Goal: Task Accomplishment & Management: Manage account settings

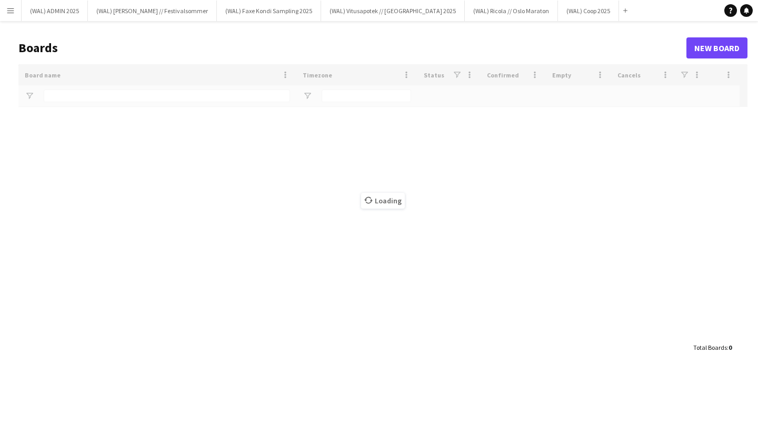
type input "****"
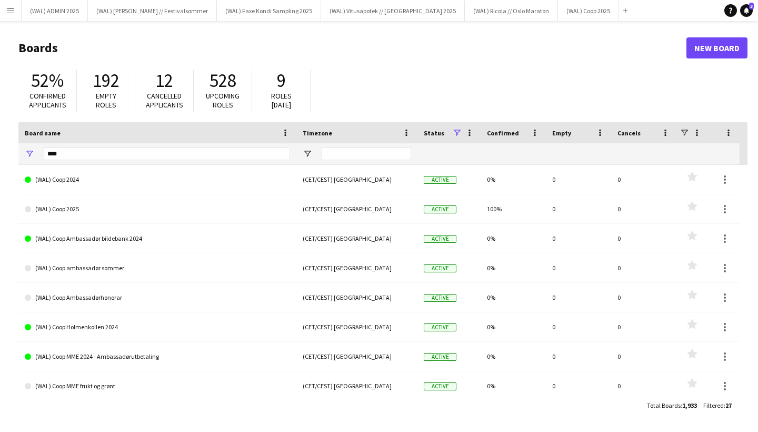
click at [350, 51] on h1 "Boards" at bounding box center [352, 48] width 668 height 16
click at [379, 17] on button "(WAL) Vitusapotek // [GEOGRAPHIC_DATA] 2025 Close" at bounding box center [393, 11] width 144 height 21
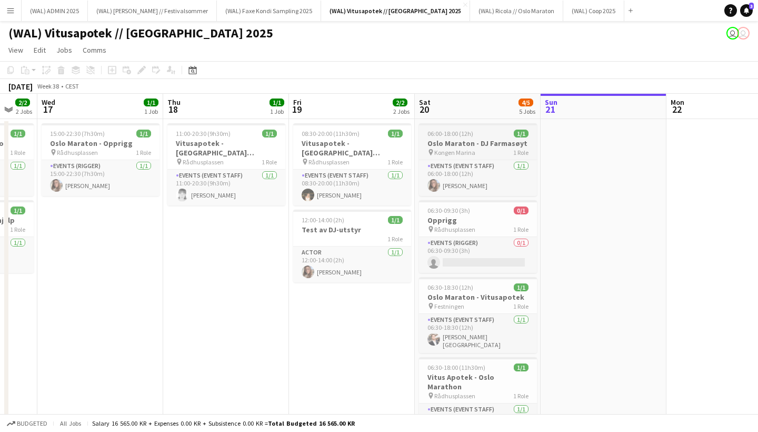
scroll to position [0, 333]
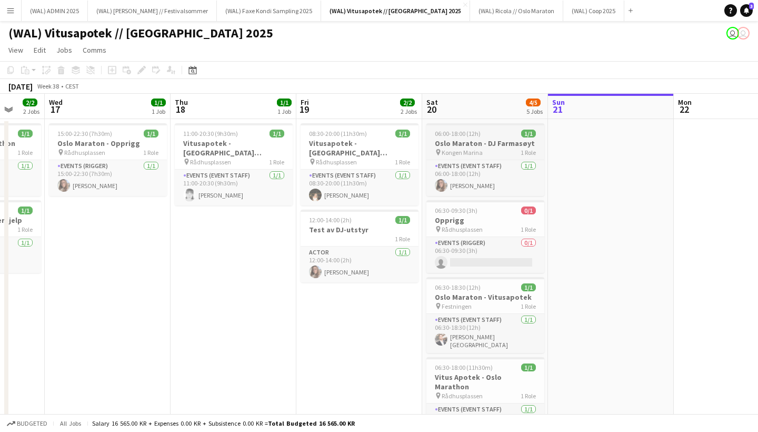
click at [454, 145] on h3 "Oslo Maraton - DJ Farmasøyt" at bounding box center [486, 142] width 118 height 9
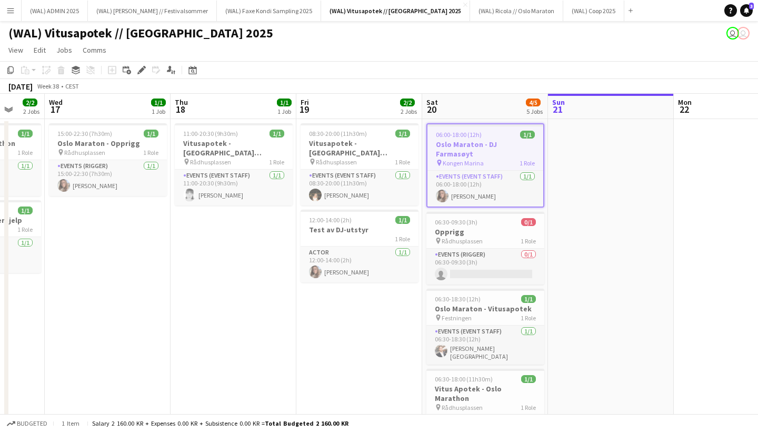
click at [591, 155] on app-date-cell at bounding box center [611, 343] width 126 height 448
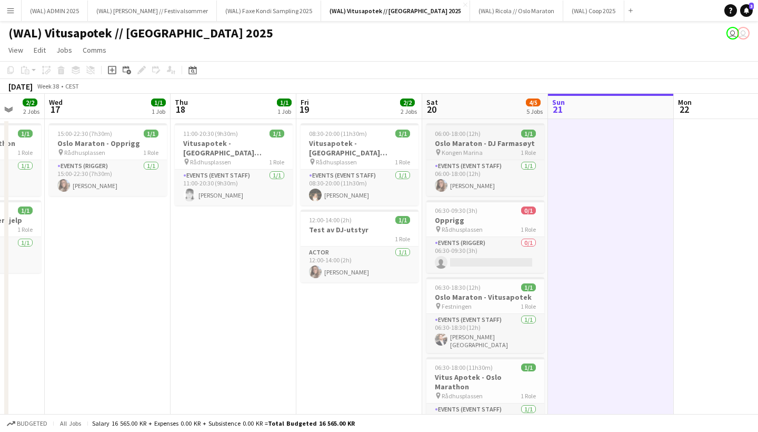
click at [521, 149] on span "1 Role" at bounding box center [528, 152] width 15 height 8
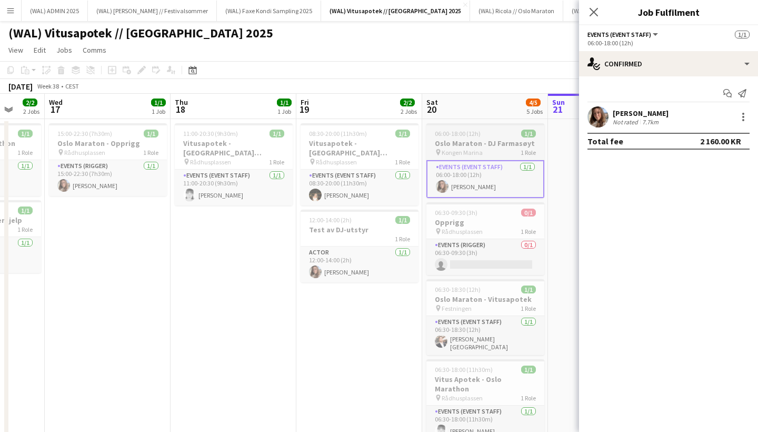
click at [486, 135] on div "06:00-18:00 (12h) 1/1" at bounding box center [486, 134] width 118 height 8
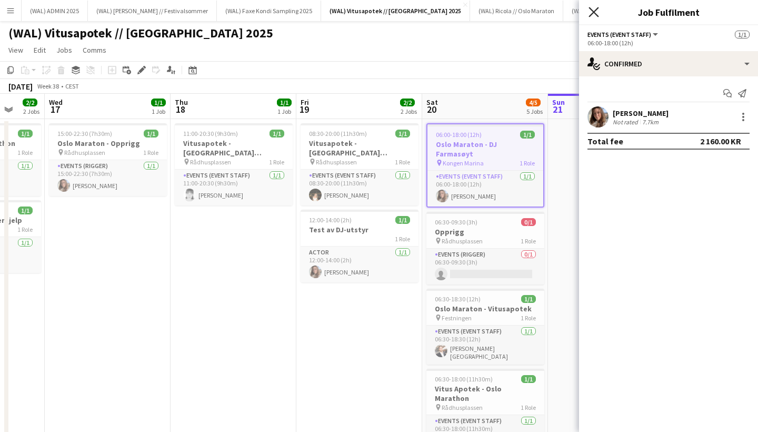
click at [593, 13] on icon at bounding box center [594, 12] width 10 height 10
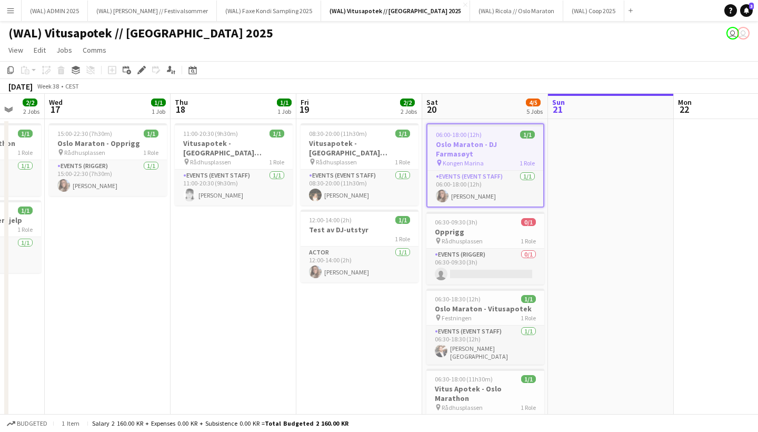
click at [511, 125] on div at bounding box center [486, 125] width 116 height 2
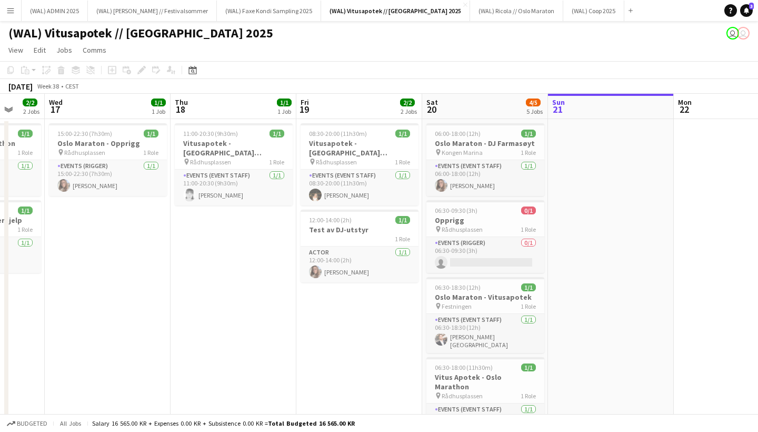
click at [595, 146] on app-date-cell at bounding box center [611, 343] width 126 height 448
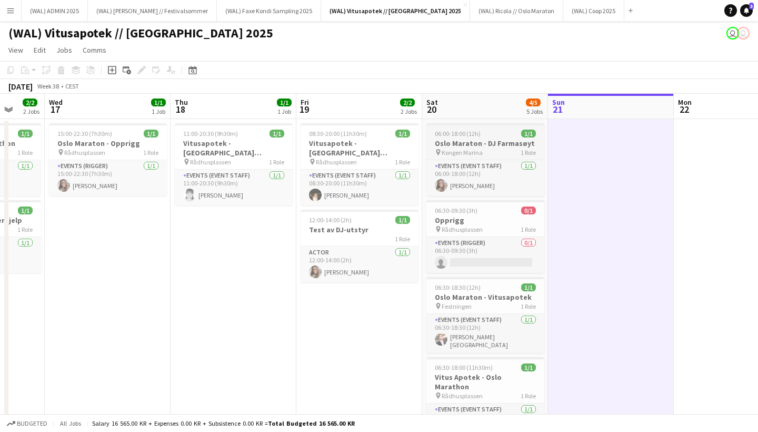
click at [491, 140] on h3 "Oslo Maraton - DJ Farmasøyt" at bounding box center [486, 142] width 118 height 9
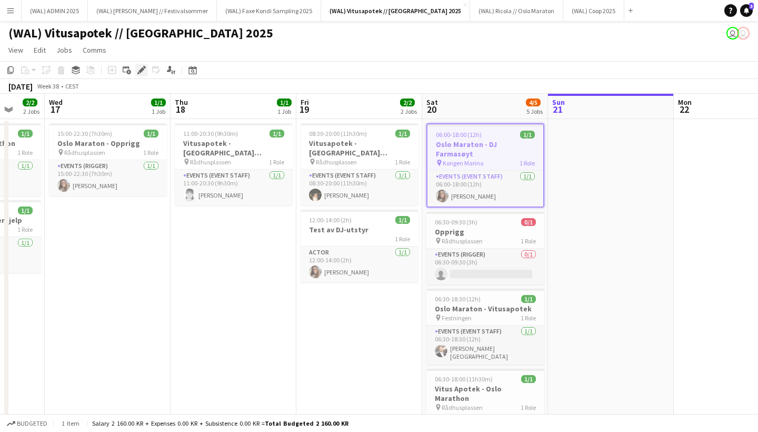
click at [142, 73] on icon "Edit" at bounding box center [141, 70] width 8 height 8
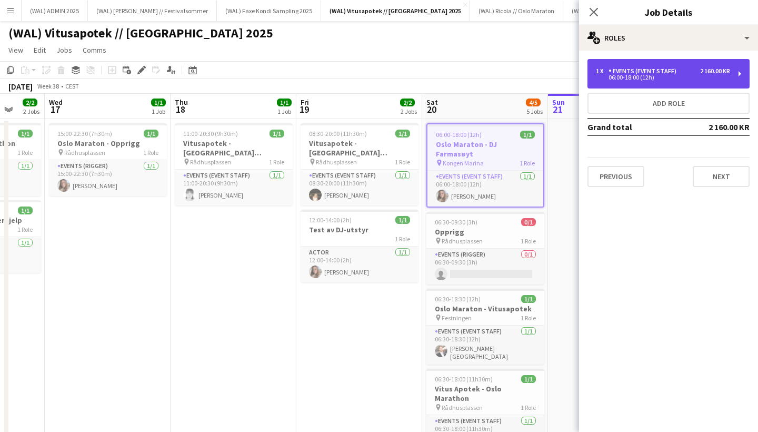
click at [611, 78] on div "06:00-18:00 (12h)" at bounding box center [663, 77] width 134 height 5
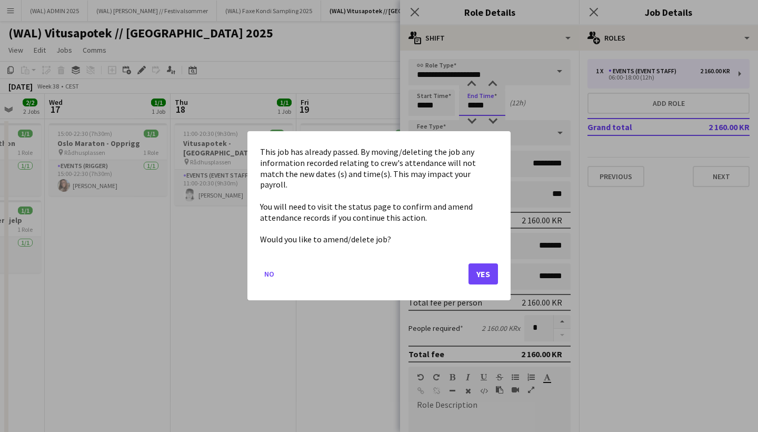
click at [476, 107] on body "Menu Boards Boards Boards All jobs Status Workforce Workforce My Workforce Recr…" at bounding box center [379, 292] width 758 height 584
click at [492, 264] on button "Yes" at bounding box center [483, 274] width 29 height 21
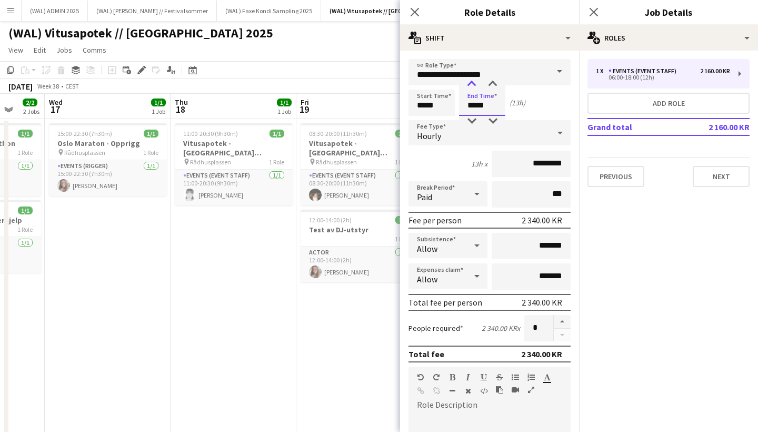
click at [472, 87] on div at bounding box center [471, 84] width 21 height 11
click at [472, 86] on div at bounding box center [471, 84] width 21 height 11
type input "*****"
click at [472, 86] on div at bounding box center [471, 84] width 21 height 11
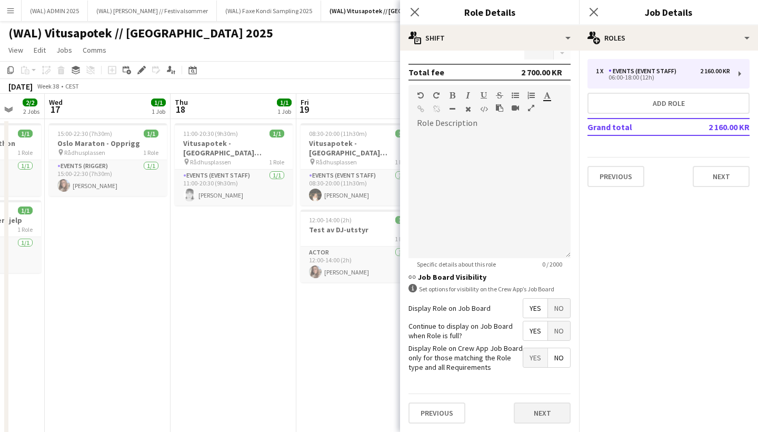
scroll to position [281, 0]
click at [542, 414] on button "Next" at bounding box center [542, 413] width 57 height 21
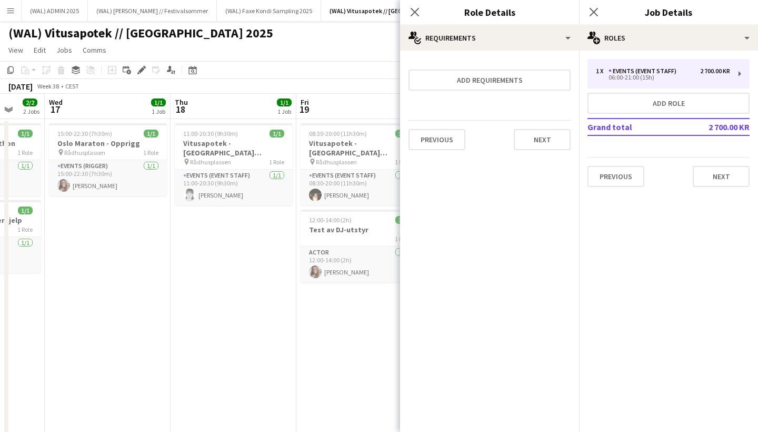
scroll to position [0, 0]
click at [539, 118] on form "Add requirements Previous Next" at bounding box center [489, 109] width 179 height 100
click at [539, 132] on button "Next" at bounding box center [542, 139] width 57 height 21
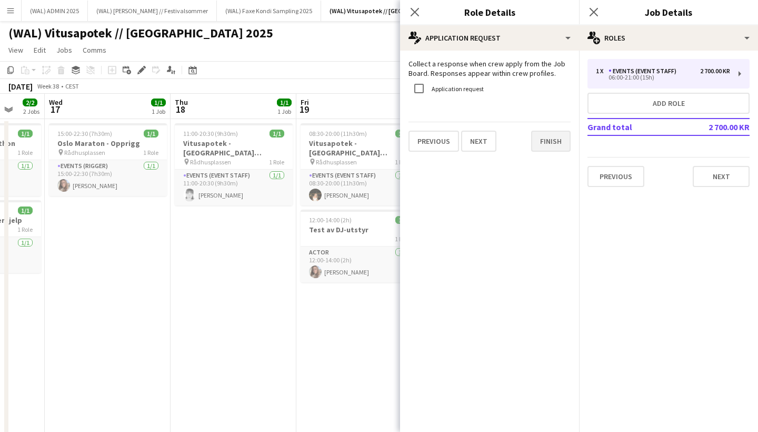
click at [542, 142] on button "Finish" at bounding box center [550, 141] width 39 height 21
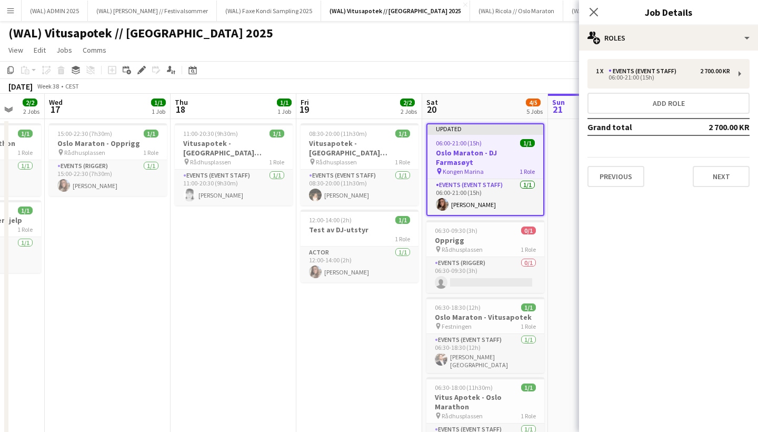
click at [374, 324] on app-date-cell "08:30-20:00 (11h30m) 1/1 Vitusapotek - [GEOGRAPHIC_DATA] pin Rådhusplassen 1 Ro…" at bounding box center [359, 347] width 126 height 456
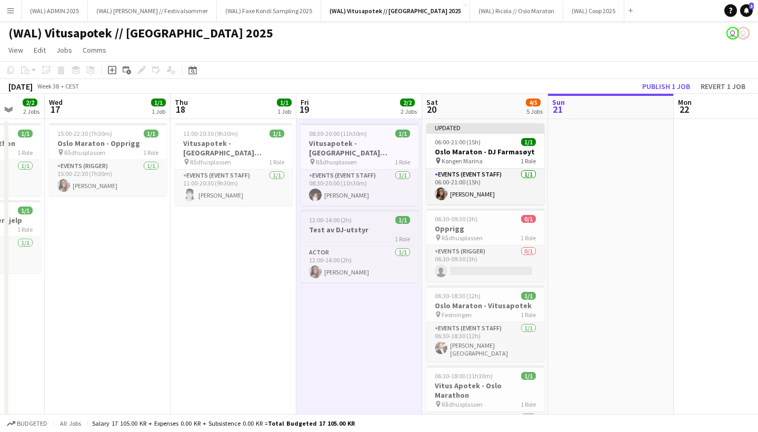
click at [346, 225] on h3 "Test av DJ-utstyr" at bounding box center [360, 229] width 118 height 9
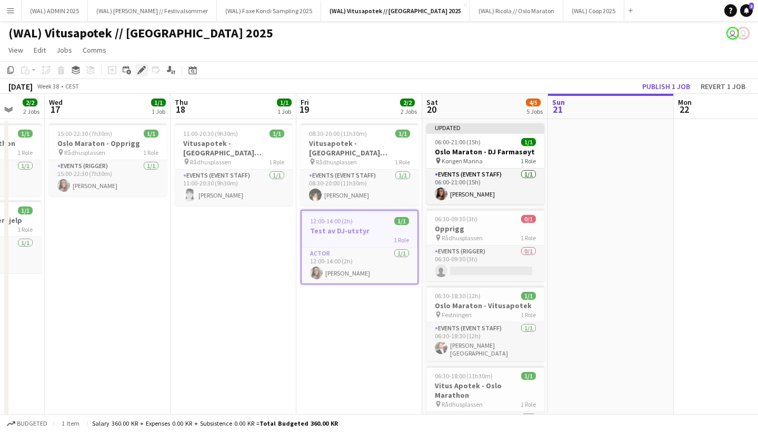
click at [138, 70] on icon "Edit" at bounding box center [141, 70] width 8 height 8
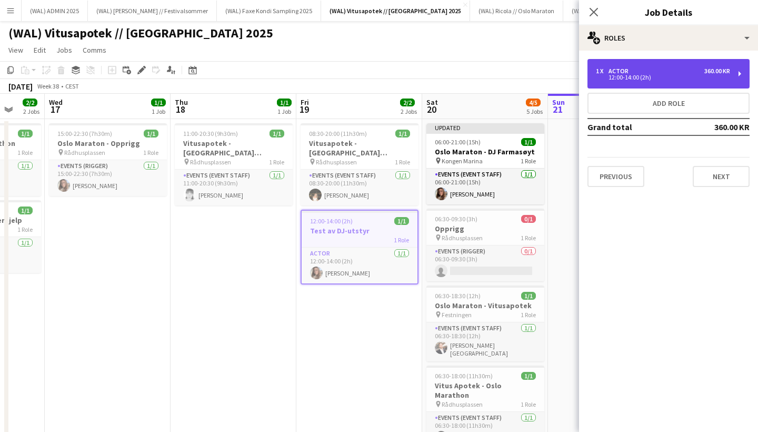
click at [639, 73] on div "1 x Actor 360.00 KR" at bounding box center [663, 70] width 134 height 7
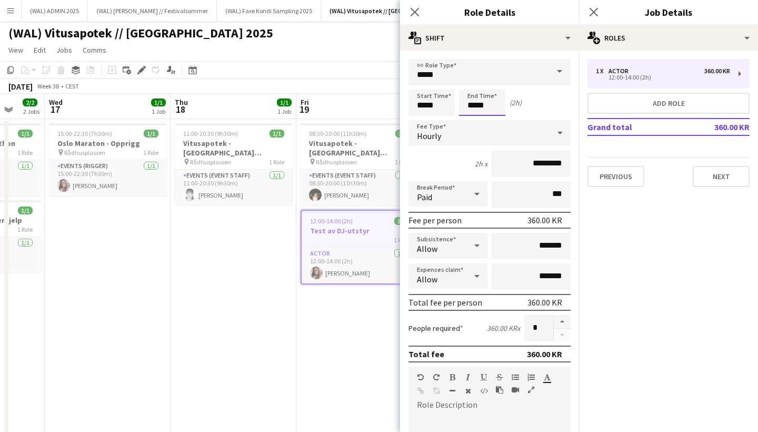
click at [474, 104] on body "Menu Boards Boards Boards All jobs Status Workforce Workforce My Workforce Recr…" at bounding box center [379, 296] width 758 height 593
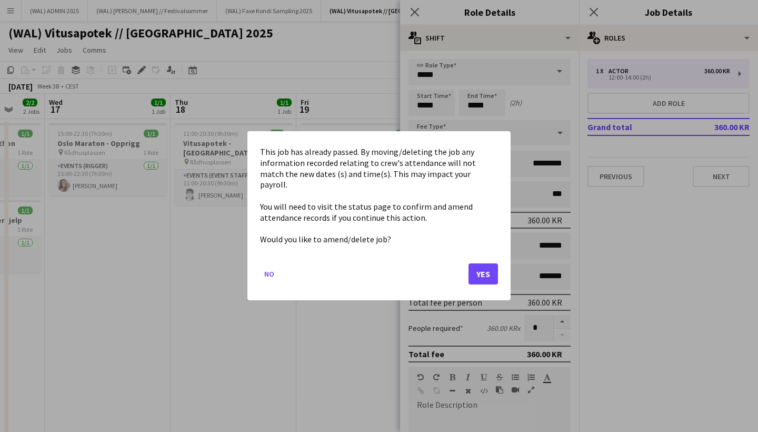
click at [475, 272] on button "Yes" at bounding box center [483, 274] width 29 height 21
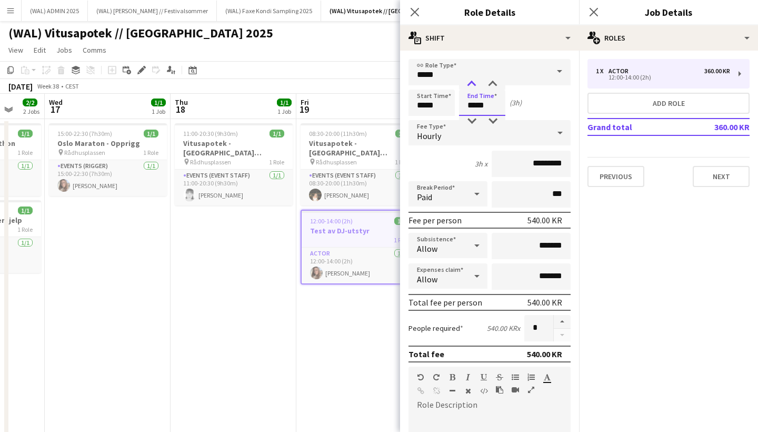
click at [473, 84] on div at bounding box center [471, 84] width 21 height 11
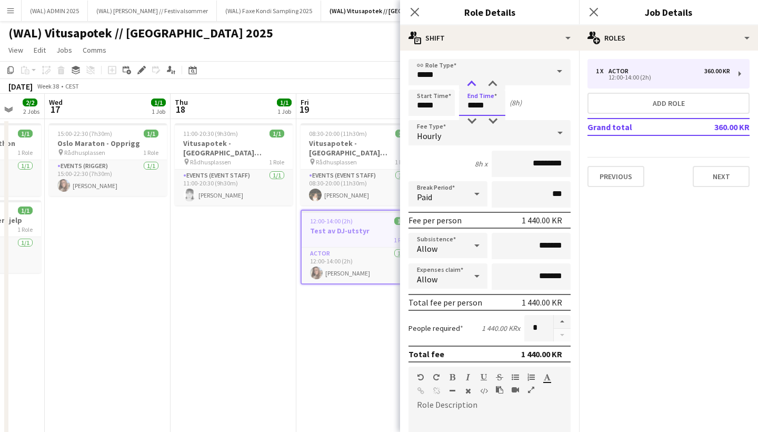
click at [473, 84] on div at bounding box center [471, 84] width 21 height 11
type input "*****"
click at [473, 84] on div at bounding box center [471, 84] width 21 height 11
click at [517, 101] on div "(10h)" at bounding box center [518, 102] width 16 height 9
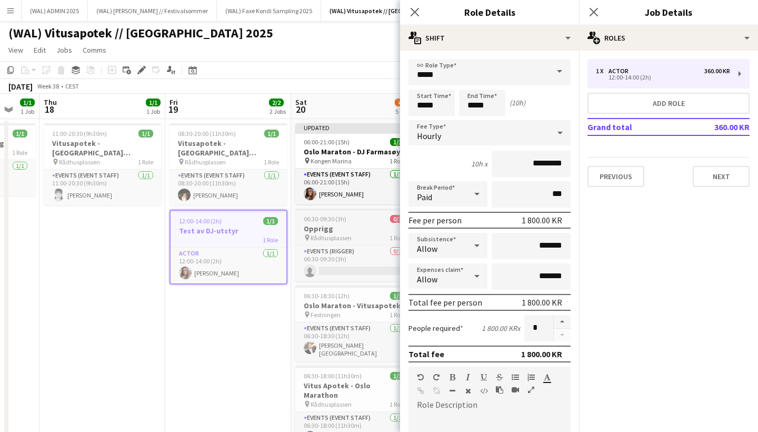
scroll to position [0, 463]
click at [429, 108] on input "*****" at bounding box center [432, 103] width 46 height 26
click at [523, 103] on div "(10h)" at bounding box center [518, 102] width 16 height 9
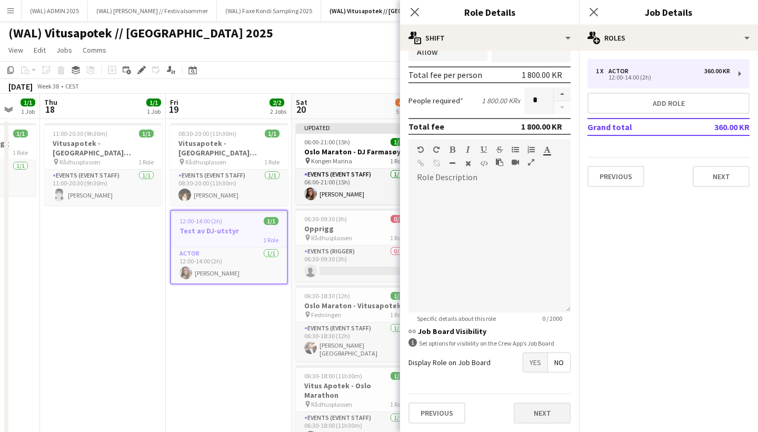
scroll to position [227, 0]
click at [541, 408] on button "Next" at bounding box center [542, 412] width 57 height 21
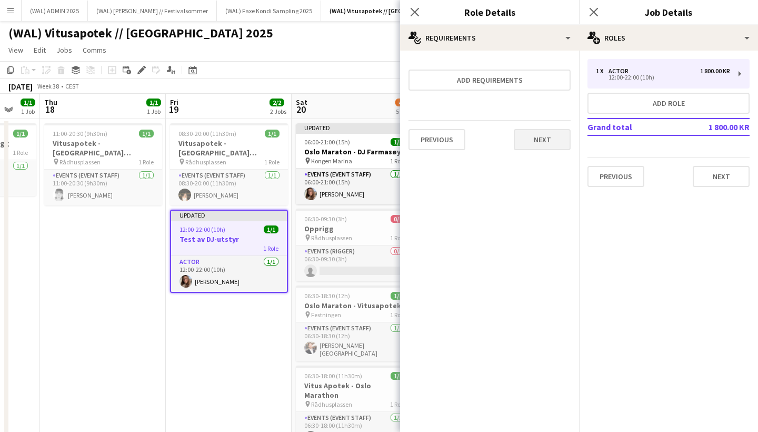
click at [528, 146] on button "Next" at bounding box center [542, 139] width 57 height 21
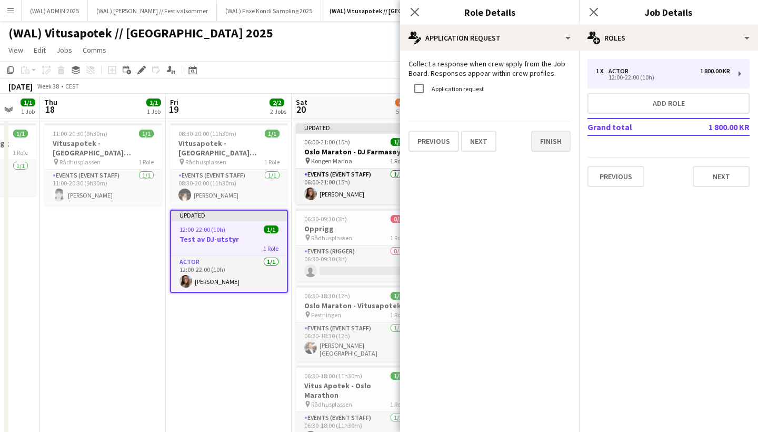
click at [547, 146] on button "Finish" at bounding box center [550, 141] width 39 height 21
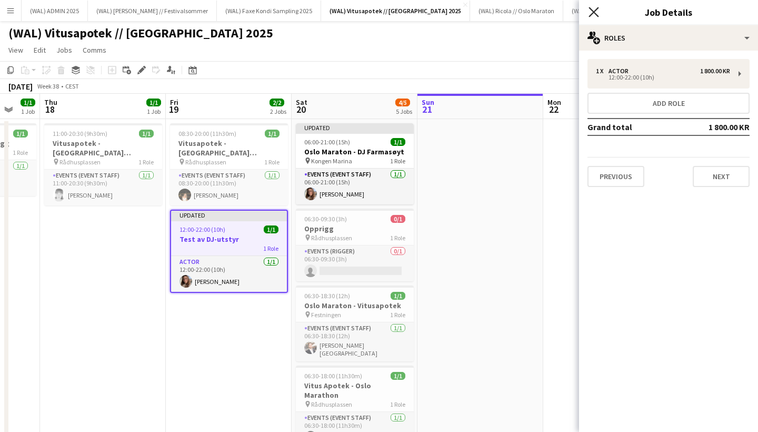
click at [598, 9] on icon at bounding box center [594, 12] width 10 height 10
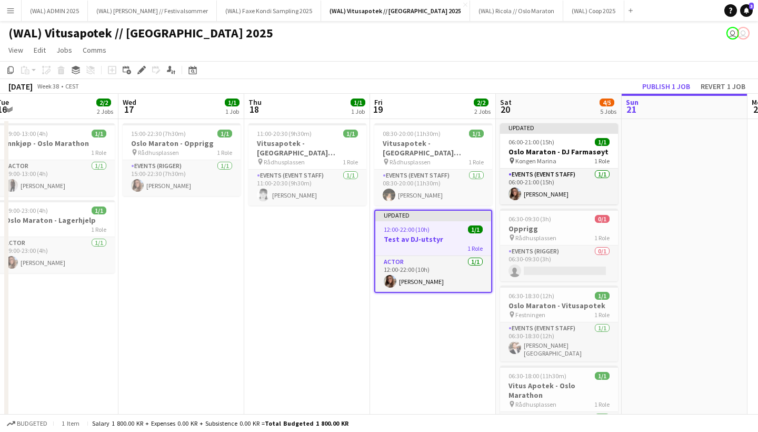
click at [292, 228] on app-date-cell "11:00-20:30 (9h30m) 1/1 Vitusapotek - [GEOGRAPHIC_DATA] pin Rådhusplassen 1 Rol…" at bounding box center [307, 347] width 126 height 456
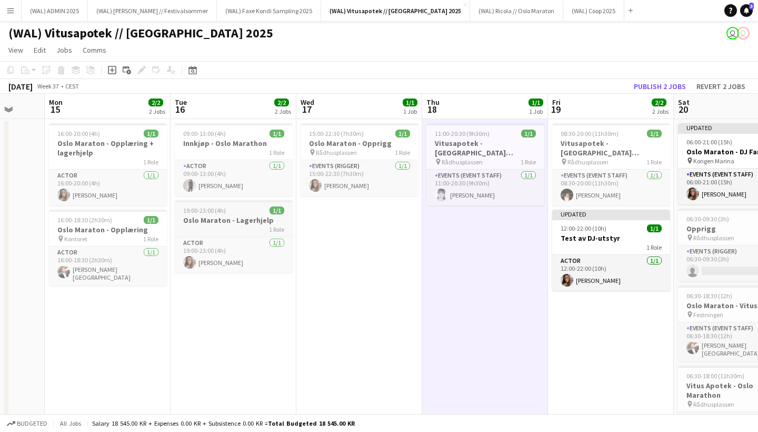
scroll to position [0, 332]
click at [68, 136] on span "16:00-20:00 (4h)" at bounding box center [79, 134] width 43 height 8
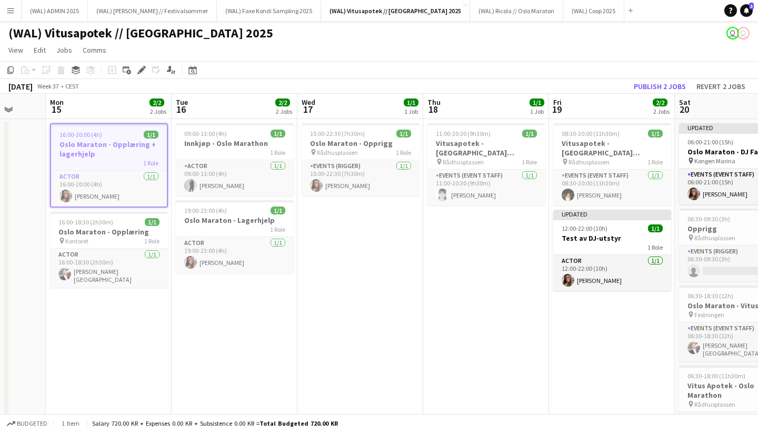
click at [311, 246] on app-date-cell "15:00-22:30 (7h30m) 1/1 Oslo Maraton - [GEOGRAPHIC_DATA] pin Rådhusplassen 1 Ro…" at bounding box center [361, 347] width 126 height 456
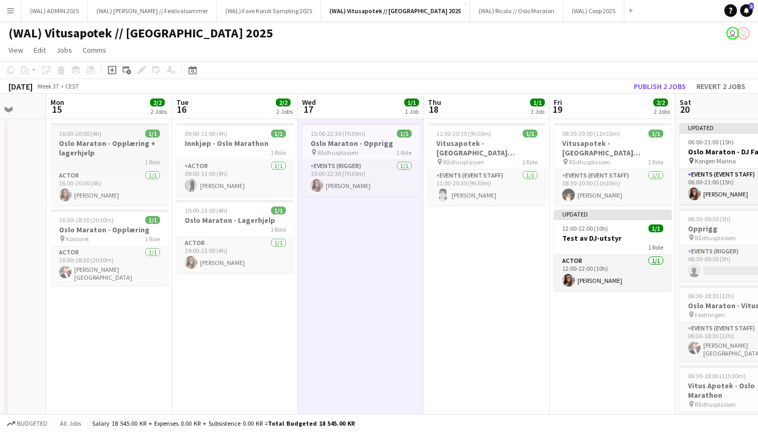
click at [105, 147] on h3 "Oslo Maraton - Opplæring + lagerhjelp" at bounding box center [110, 147] width 118 height 19
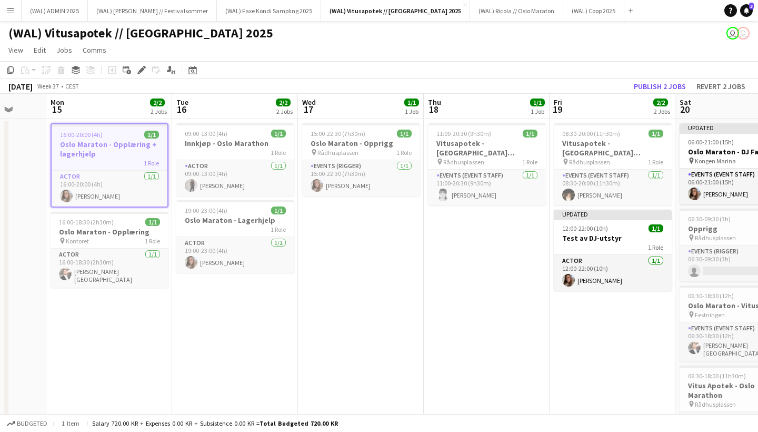
click at [352, 251] on app-date-cell "15:00-22:30 (7h30m) 1/1 Oslo Maraton - [GEOGRAPHIC_DATA] pin Rådhusplassen 1 Ro…" at bounding box center [361, 347] width 126 height 456
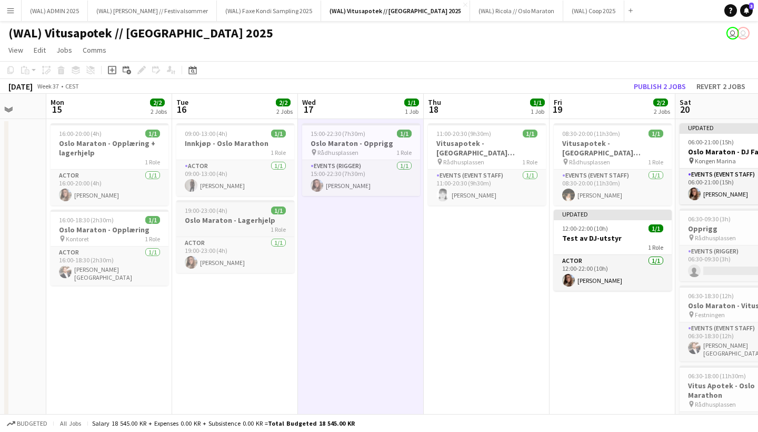
click at [194, 211] on span "19:00-23:00 (4h)" at bounding box center [206, 210] width 43 height 8
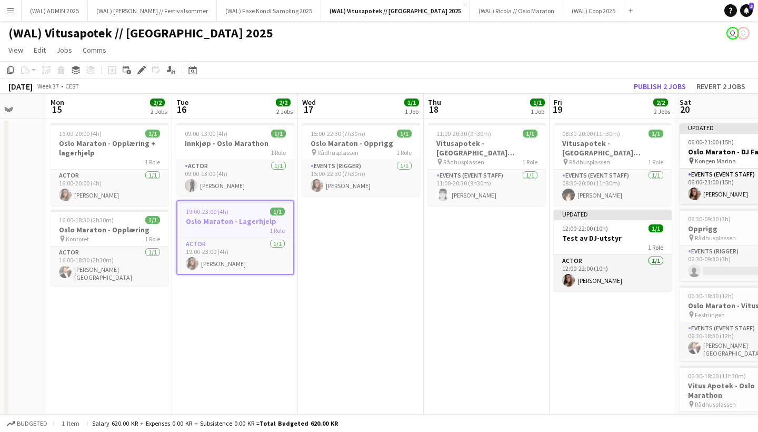
click at [230, 319] on app-date-cell "09:00-13:00 (4h) 1/1 Innkjøp - Oslo Marathon 1 Role Actor [DATE] 09:00-13:00 (4…" at bounding box center [235, 347] width 126 height 456
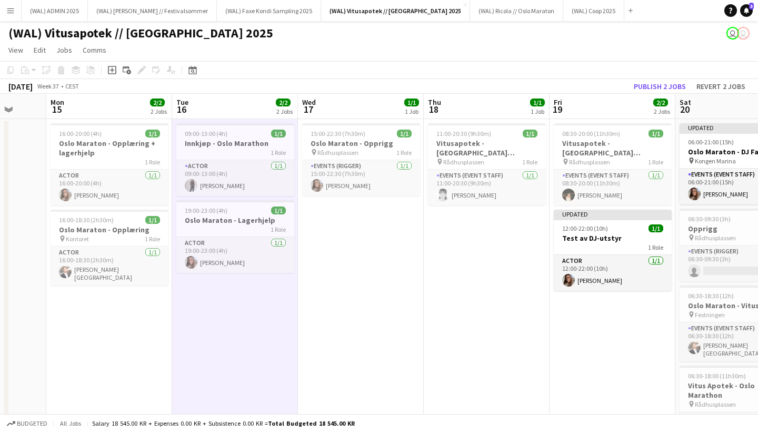
click at [345, 235] on app-date-cell "15:00-22:30 (7h30m) 1/1 Oslo Maraton - [GEOGRAPHIC_DATA] pin Rådhusplassen 1 Ro…" at bounding box center [361, 347] width 126 height 456
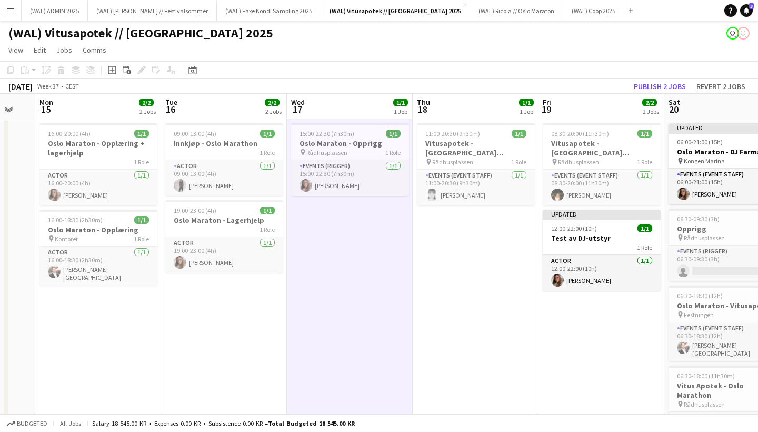
scroll to position [0, 349]
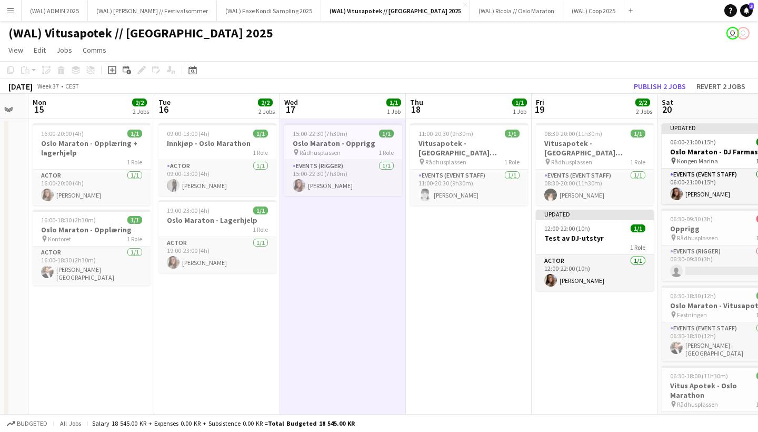
click at [339, 242] on app-date-cell "15:00-22:30 (7h30m) 1/1 Oslo Maraton - [GEOGRAPHIC_DATA] pin Rådhusplassen 1 Ro…" at bounding box center [343, 347] width 126 height 456
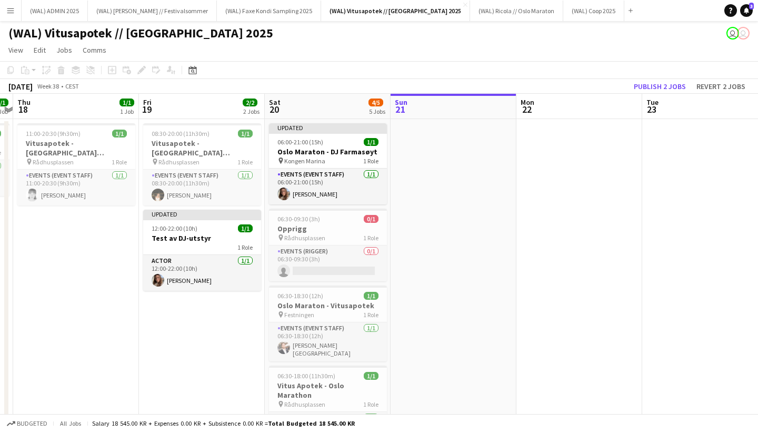
scroll to position [0, 0]
click at [640, 85] on button "Publish 2 jobs" at bounding box center [660, 87] width 61 height 14
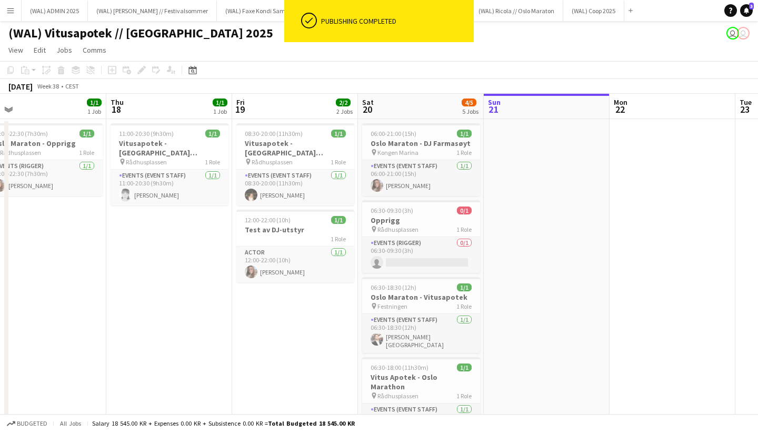
scroll to position [0, 260]
